Goal: Transaction & Acquisition: Purchase product/service

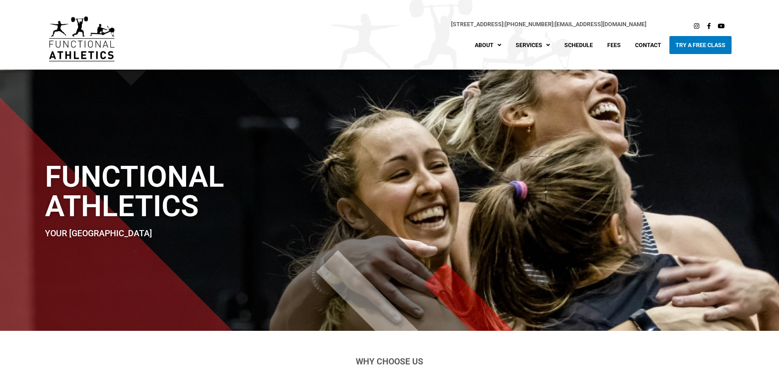
click at [727, 221] on div "Functional Athletics Your North Vancouver Crossfit Gym" at bounding box center [389, 200] width 697 height 261
click at [526, 216] on div "Functional Athletics Your North Vancouver Crossfit Gym" at bounding box center [389, 200] width 697 height 261
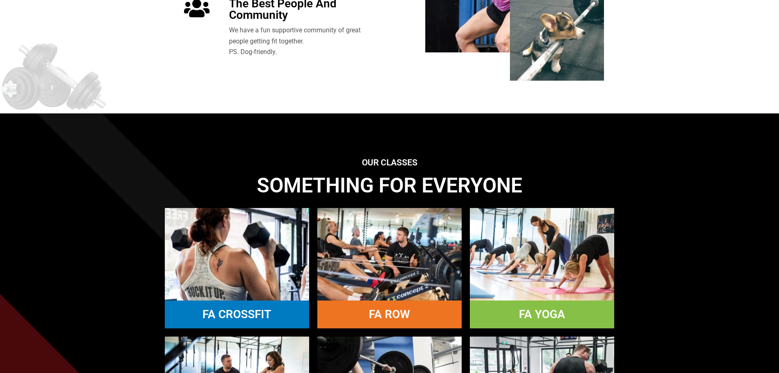
scroll to position [573, 0]
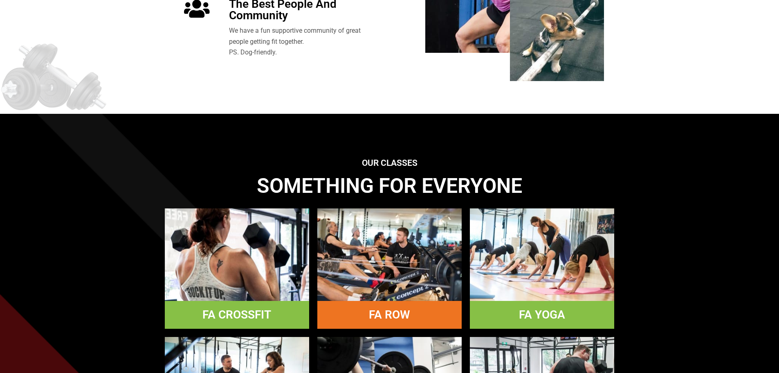
click at [242, 312] on link "FA CROSSFIT" at bounding box center [236, 314] width 69 height 13
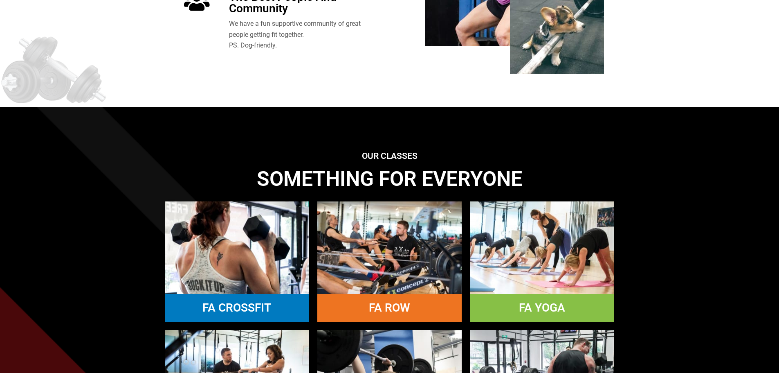
scroll to position [777, 0]
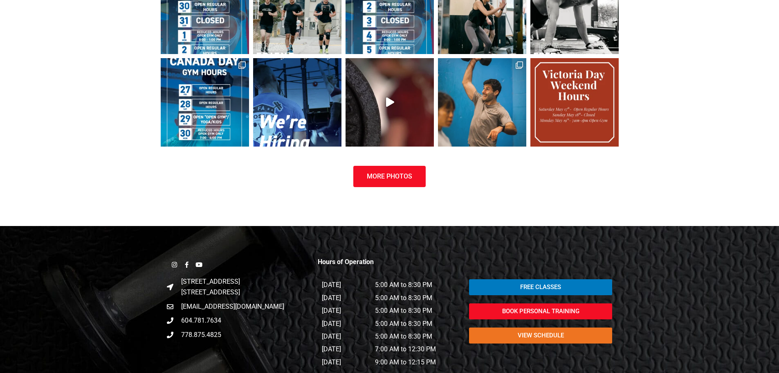
scroll to position [1234, 0]
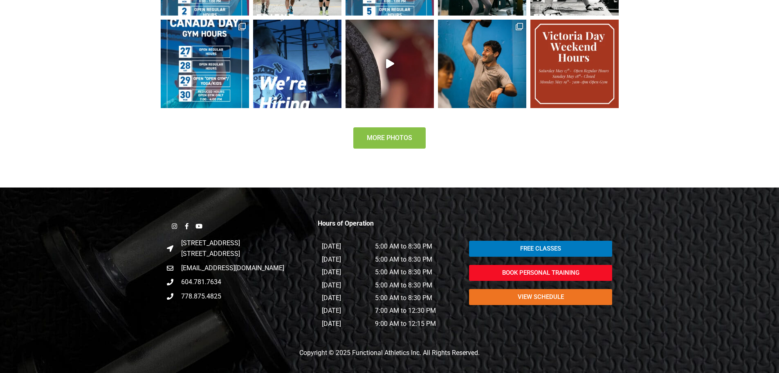
click at [389, 132] on link "More Photos" at bounding box center [389, 137] width 72 height 21
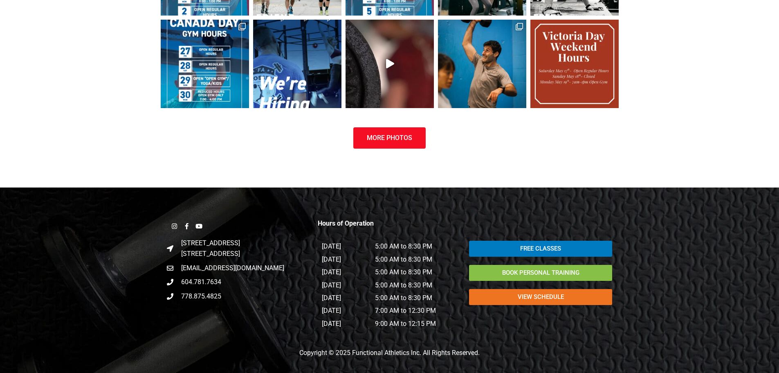
click at [559, 265] on link "Book Personal Training" at bounding box center [540, 273] width 143 height 16
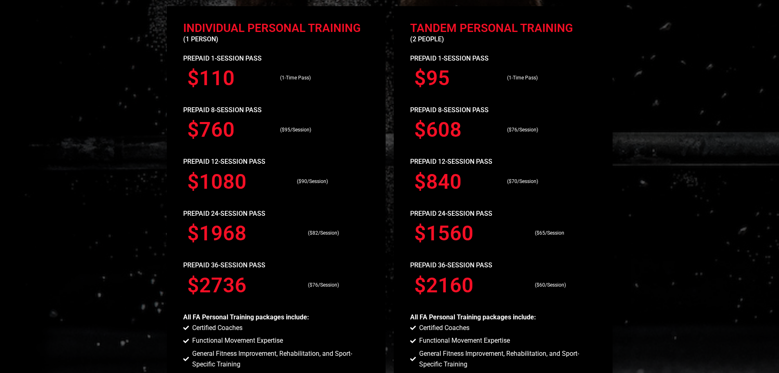
scroll to position [736, 0]
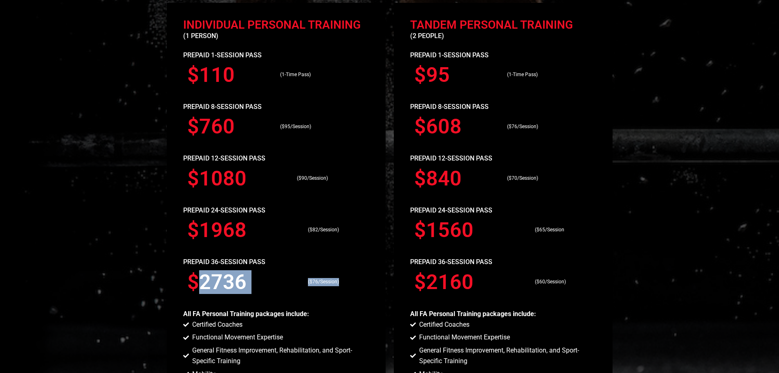
drag, startPoint x: 204, startPoint y: 277, endPoint x: 369, endPoint y: 282, distance: 164.9
click at [369, 282] on div "$2736 ($76/Session)" at bounding box center [276, 281] width 186 height 29
click at [249, 286] on h3 "$2736" at bounding box center [243, 282] width 113 height 20
drag, startPoint x: 186, startPoint y: 261, endPoint x: 303, endPoint y: 263, distance: 117.0
click at [333, 262] on p "PREPAID 36-SESSION PASS" at bounding box center [276, 261] width 186 height 11
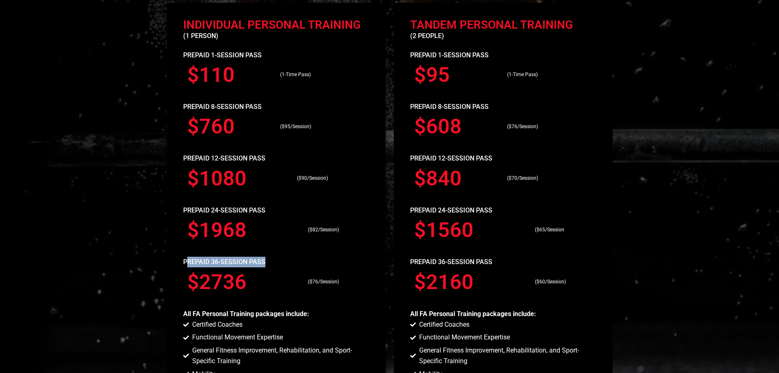
copy p "REPAID 36-SESSION PASS"
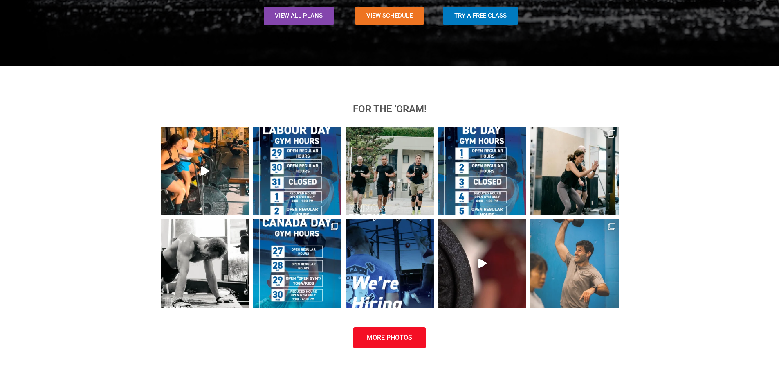
scroll to position [1386, 0]
